Goal: Go to known website: Access a specific website the user already knows

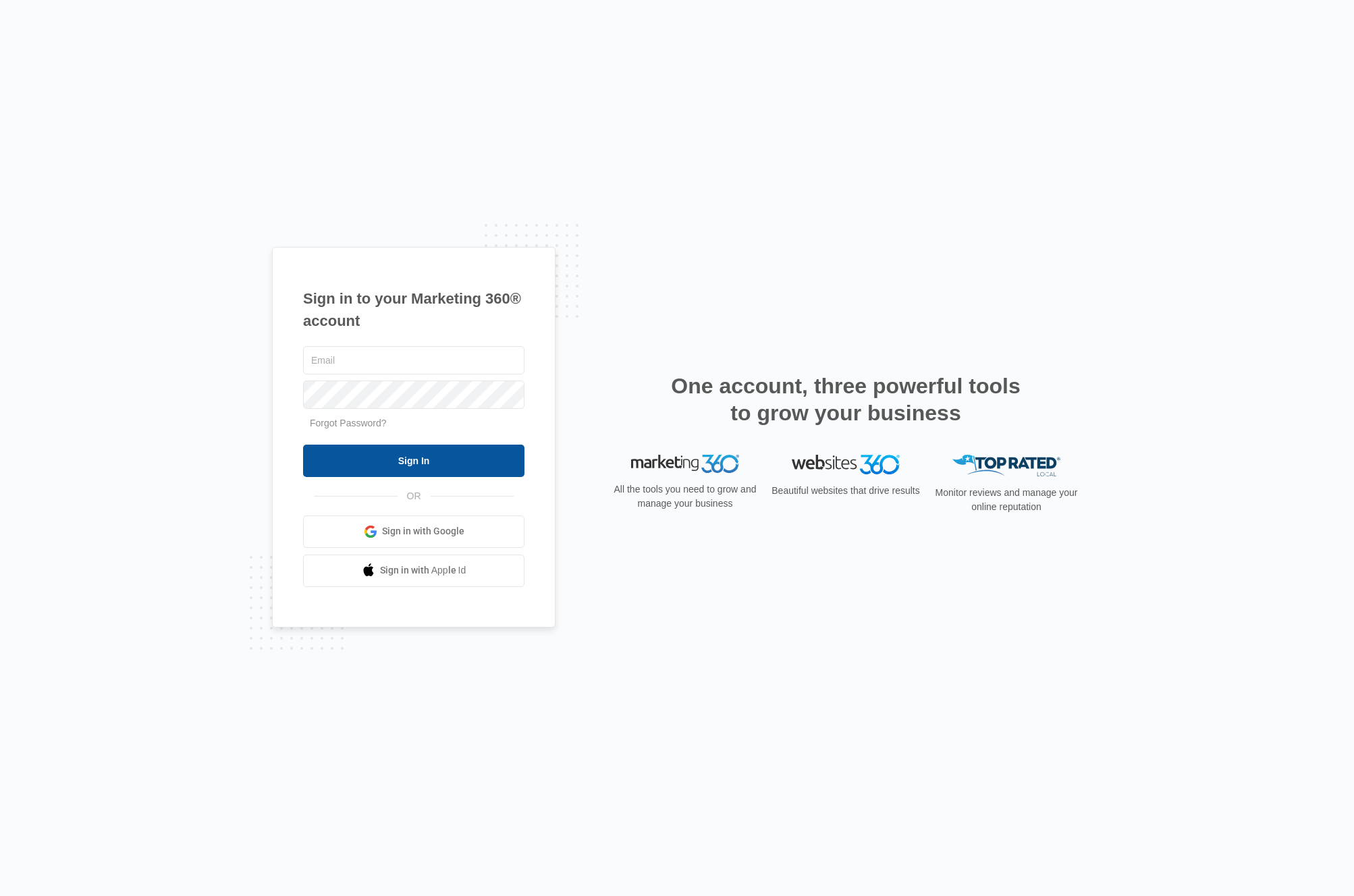
type input "[PERSON_NAME][EMAIL_ADDRESS][PERSON_NAME][DOMAIN_NAME]"
click at [421, 470] on input "Sign In" at bounding box center [414, 461] width 222 height 33
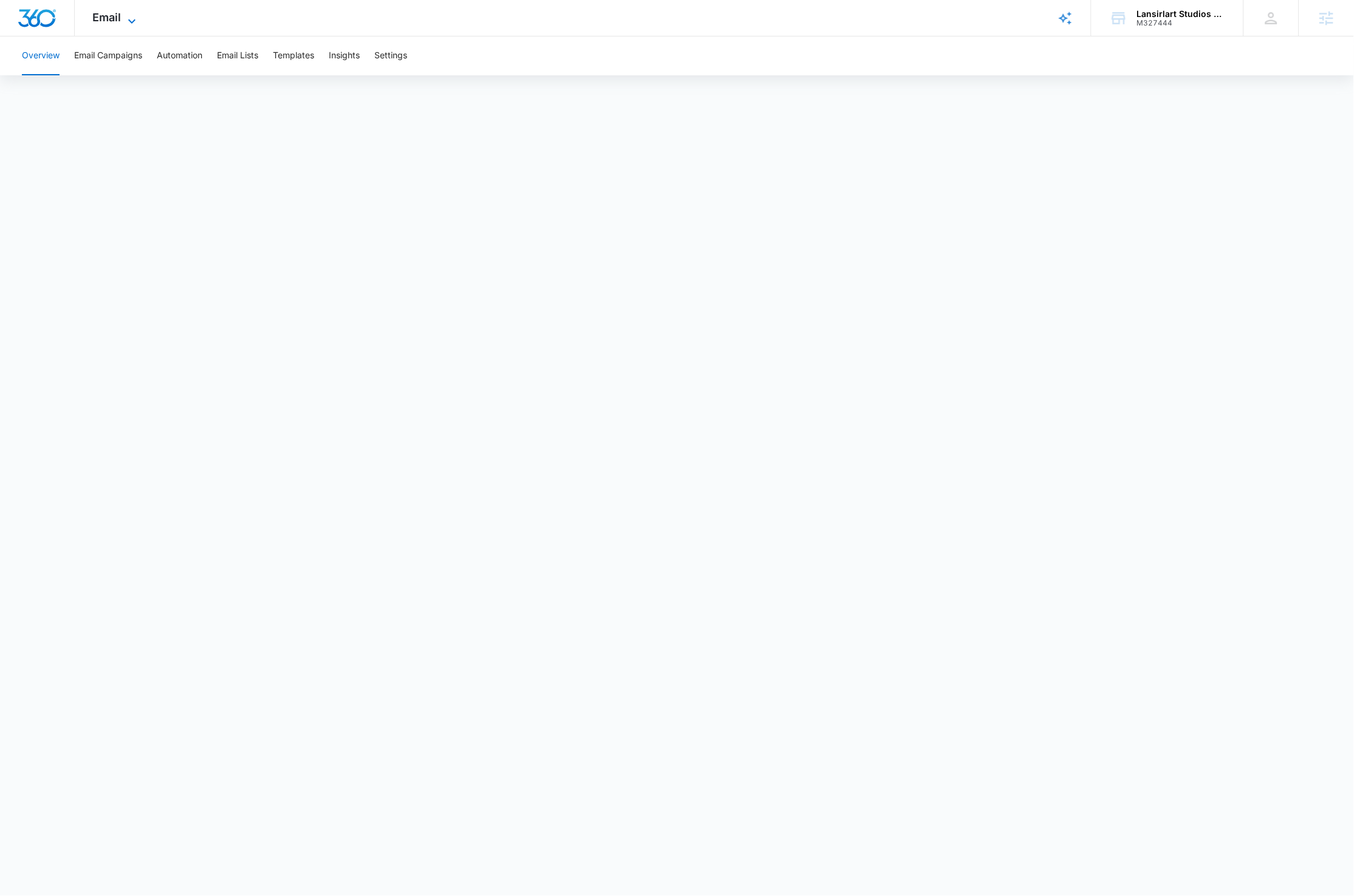
click at [131, 18] on icon at bounding box center [131, 20] width 14 height 14
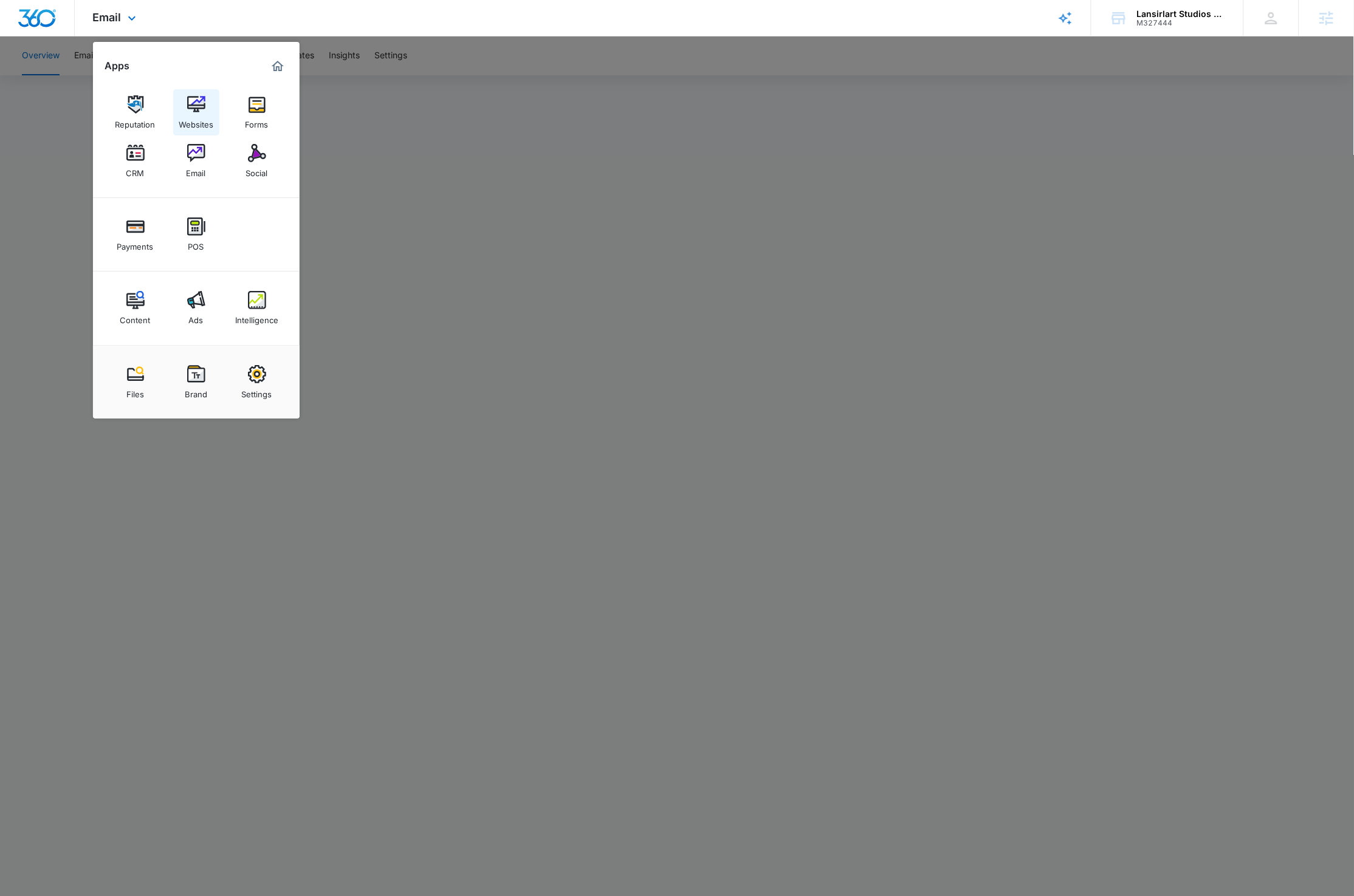
click at [188, 107] on img at bounding box center [196, 104] width 18 height 18
